Goal: Find contact information: Find contact information

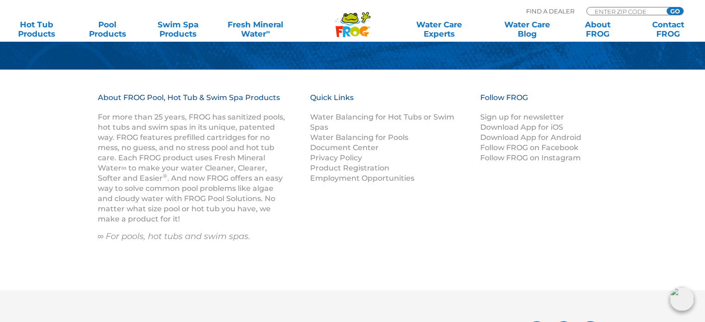
scroll to position [1287, 0]
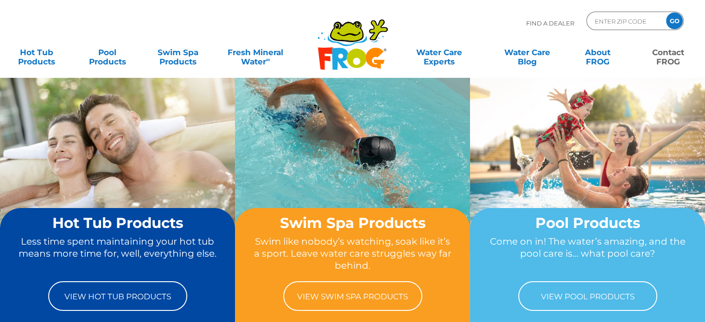
click at [662, 52] on link "Contact FROG" at bounding box center [668, 52] width 55 height 19
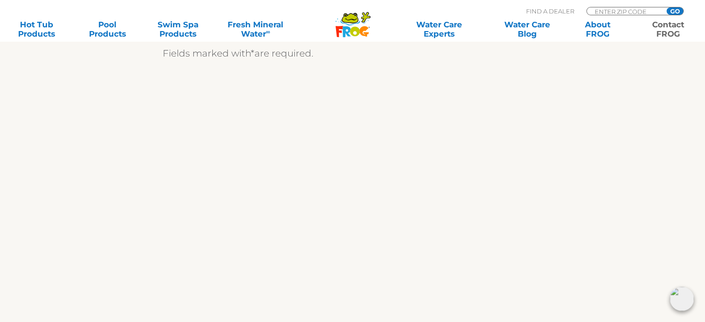
scroll to position [324, 0]
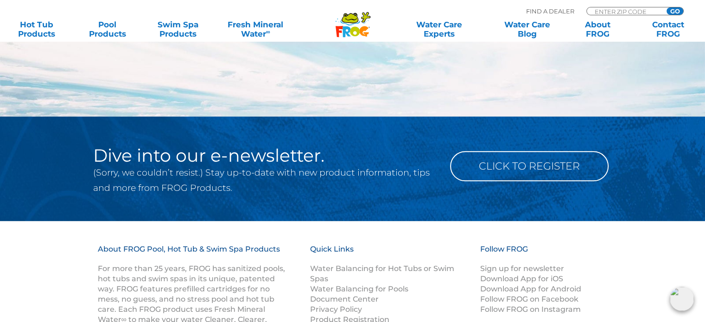
scroll to position [1179, 0]
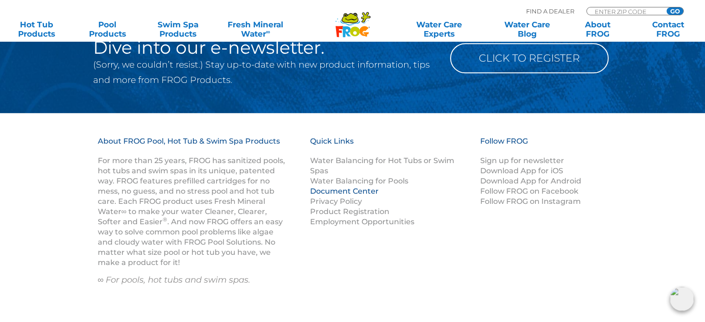
click at [367, 192] on link "Document Center" at bounding box center [344, 191] width 69 height 9
